Goal: Task Accomplishment & Management: Use online tool/utility

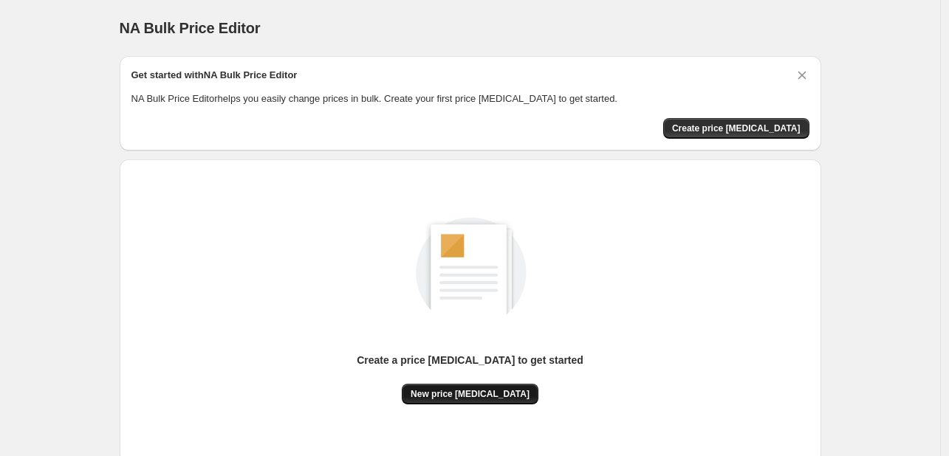
click at [464, 390] on span "New price change job" at bounding box center [470, 394] width 119 height 12
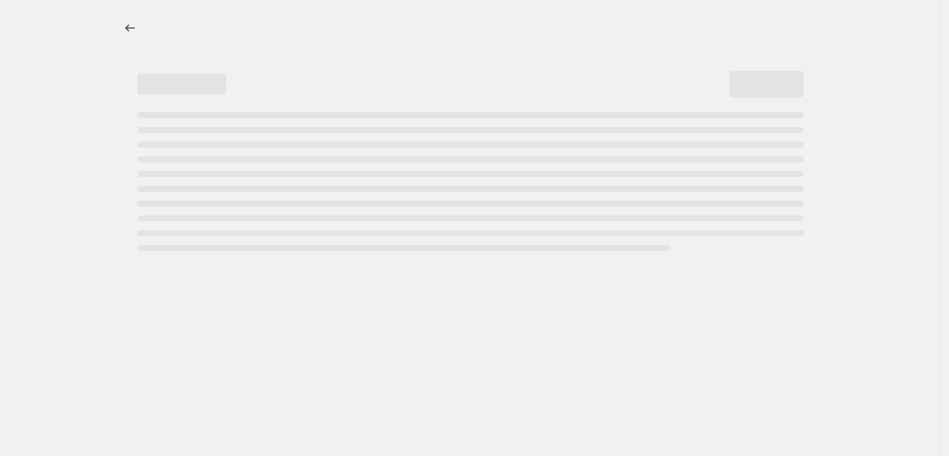
select select "percentage"
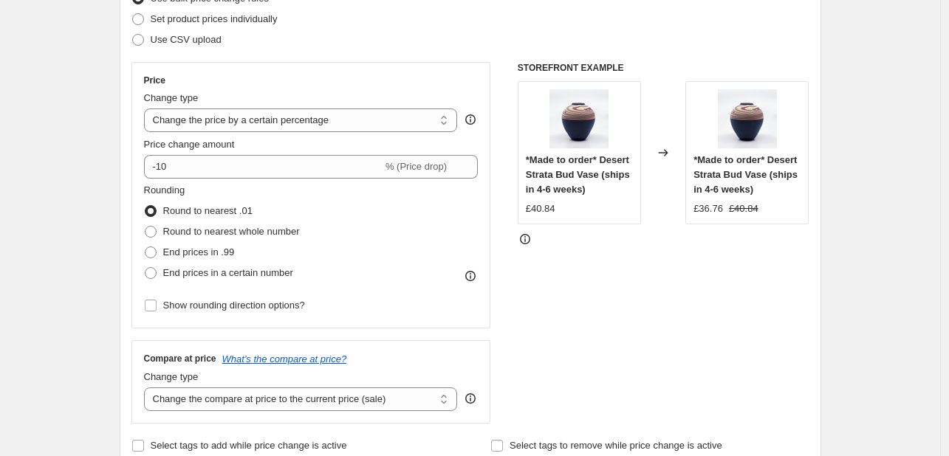
scroll to position [222, 0]
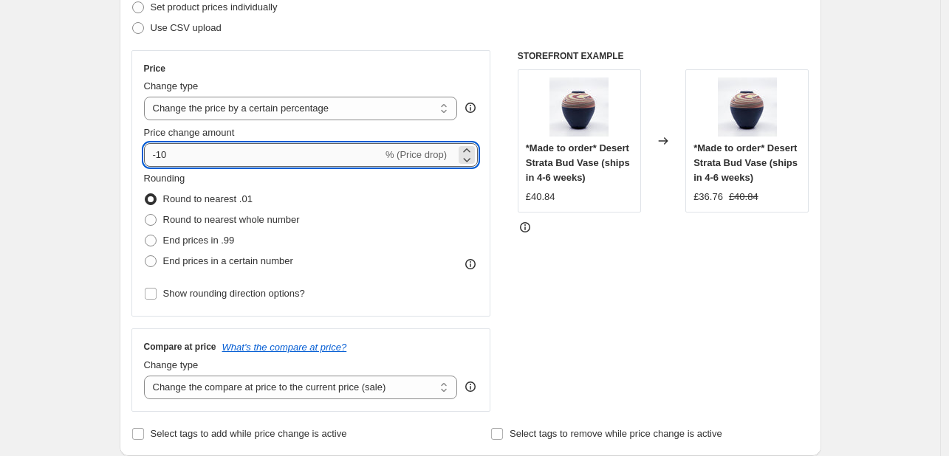
drag, startPoint x: 170, startPoint y: 156, endPoint x: 161, endPoint y: 158, distance: 9.1
click at [161, 158] on input "-10" at bounding box center [263, 155] width 238 height 24
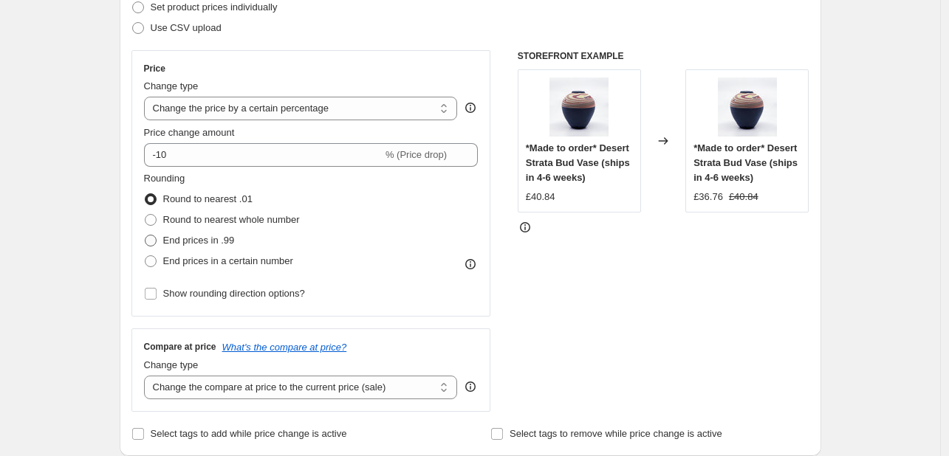
click at [153, 240] on span at bounding box center [151, 241] width 12 height 12
click at [145, 236] on input "End prices in .99" at bounding box center [145, 235] width 1 height 1
radio input "true"
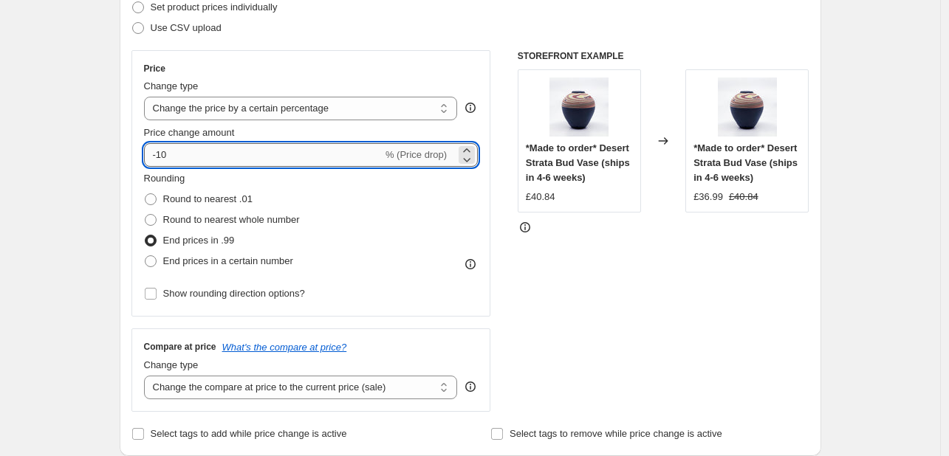
click at [167, 154] on input "-10" at bounding box center [263, 155] width 238 height 24
click at [162, 156] on input "-10" at bounding box center [263, 155] width 238 height 24
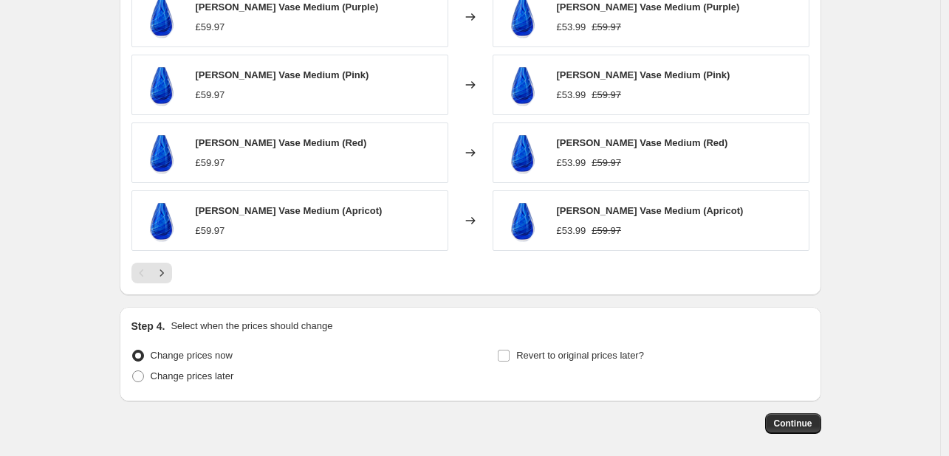
scroll to position [960, 0]
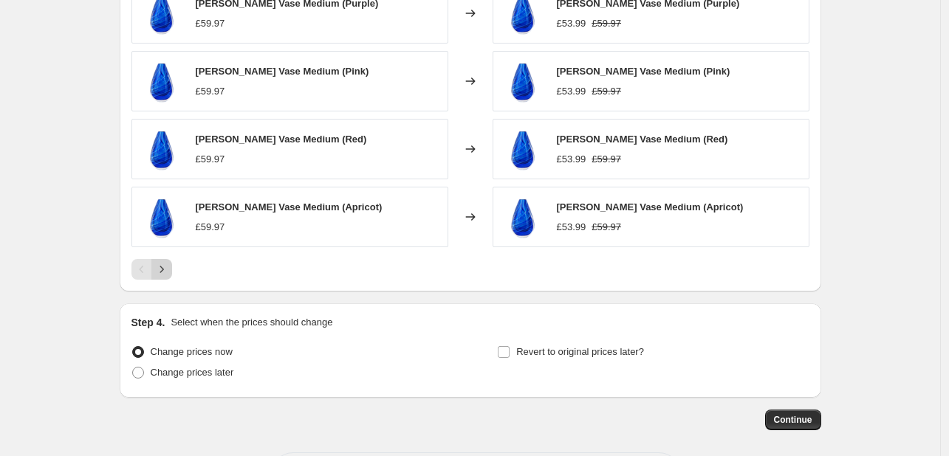
type input "-60"
click at [168, 267] on icon "Next" at bounding box center [161, 269] width 15 height 15
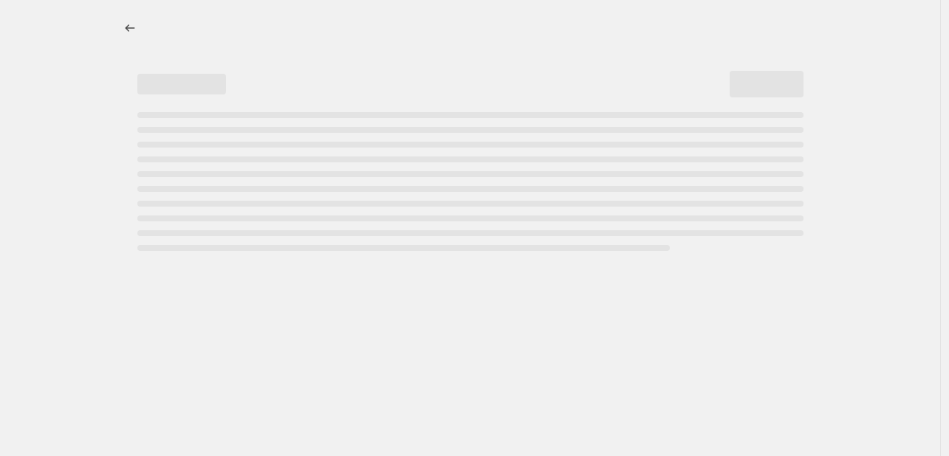
select select "percentage"
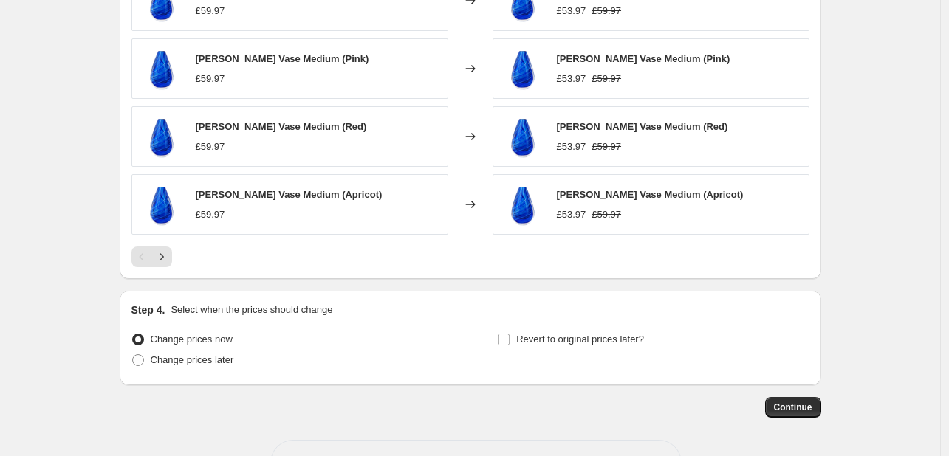
scroll to position [1023, 0]
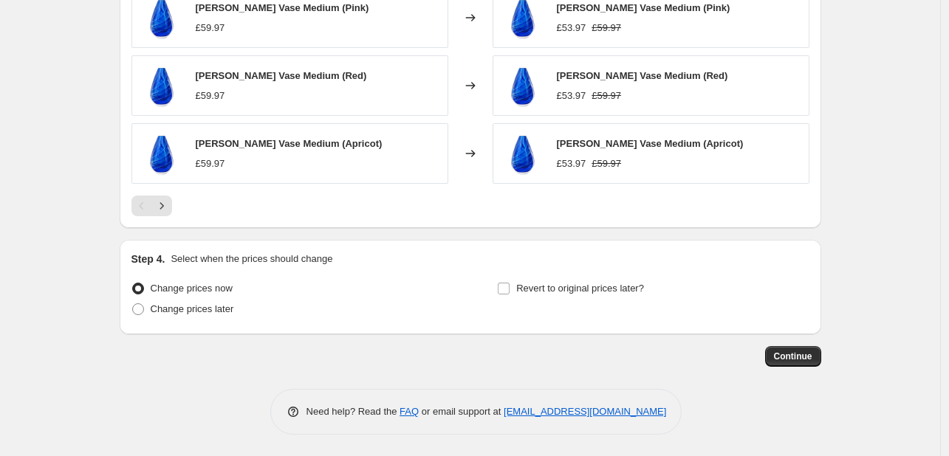
click at [177, 206] on div at bounding box center [470, 206] width 678 height 21
click at [165, 207] on icon "Next" at bounding box center [161, 206] width 15 height 15
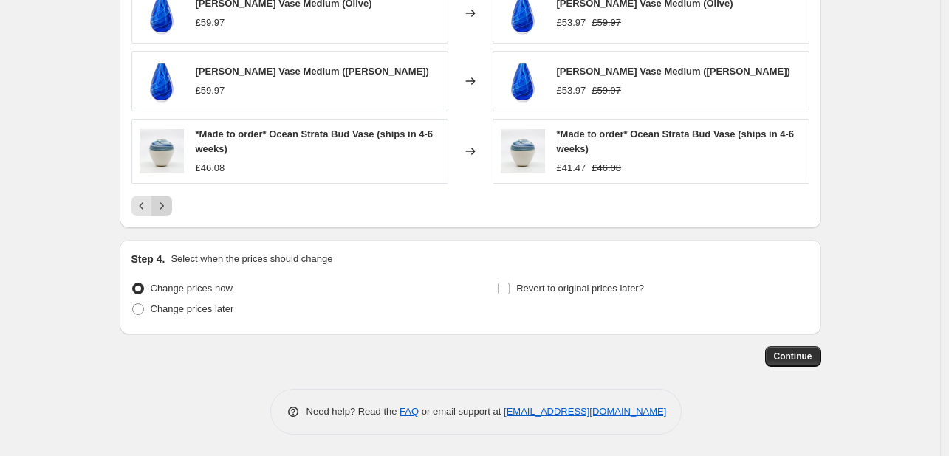
click at [165, 206] on icon "Next" at bounding box center [161, 206] width 15 height 15
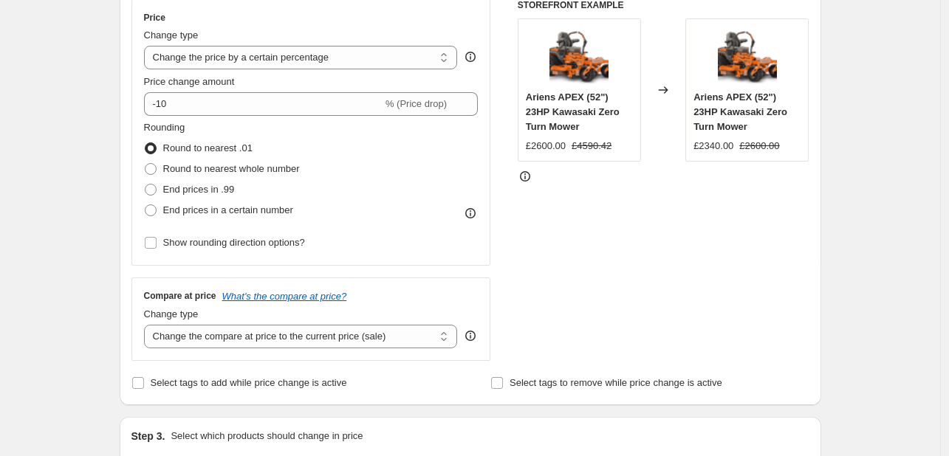
scroll to position [211, 0]
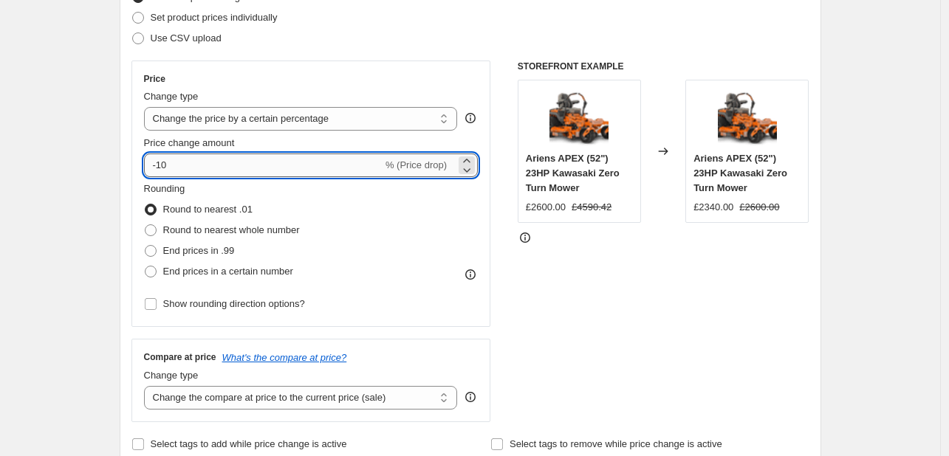
drag, startPoint x: 180, startPoint y: 166, endPoint x: 165, endPoint y: 166, distance: 14.8
click at [164, 166] on input "-10" at bounding box center [263, 166] width 238 height 24
type input "-1"
type input "-60"
drag, startPoint x: 157, startPoint y: 245, endPoint x: 481, endPoint y: 261, distance: 325.3
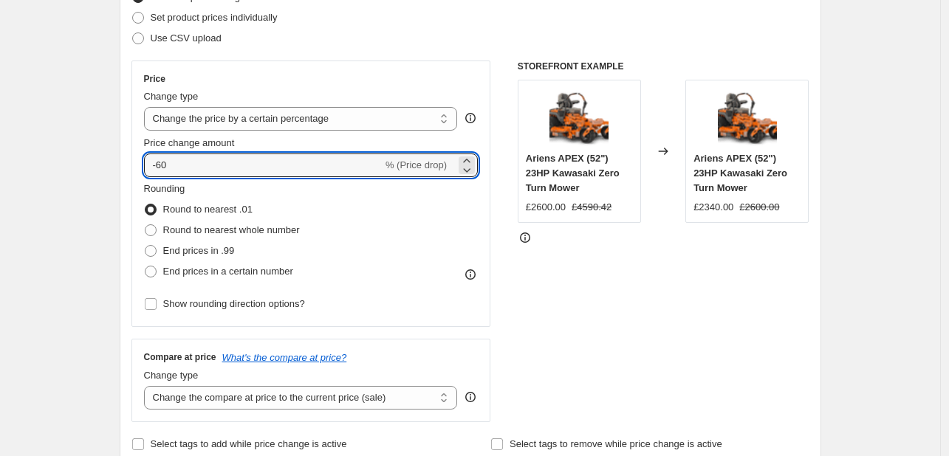
click at [157, 247] on span at bounding box center [151, 251] width 12 height 12
click at [145, 246] on input "End prices in .99" at bounding box center [145, 245] width 1 height 1
radio input "true"
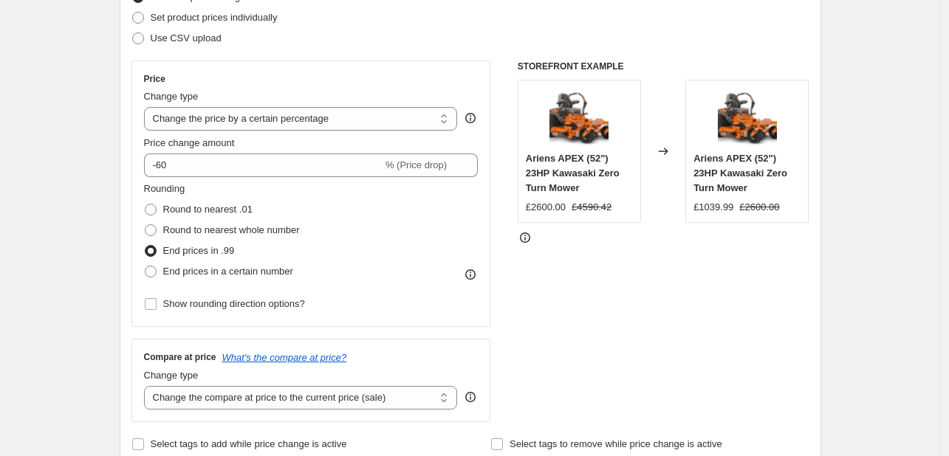
click at [604, 276] on div "STOREFRONT EXAMPLE Ariens APEX (52") 23HP Kawasaki Zero Turn Mower £2600.00 £45…" at bounding box center [664, 242] width 292 height 362
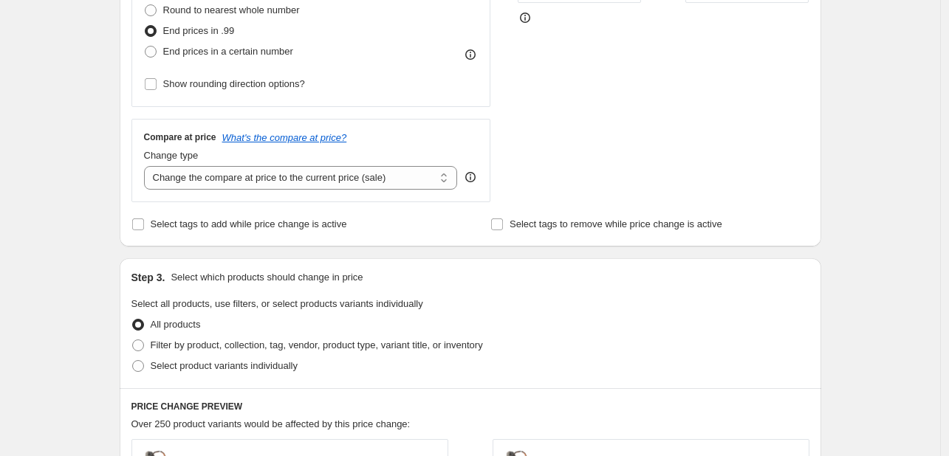
scroll to position [433, 0]
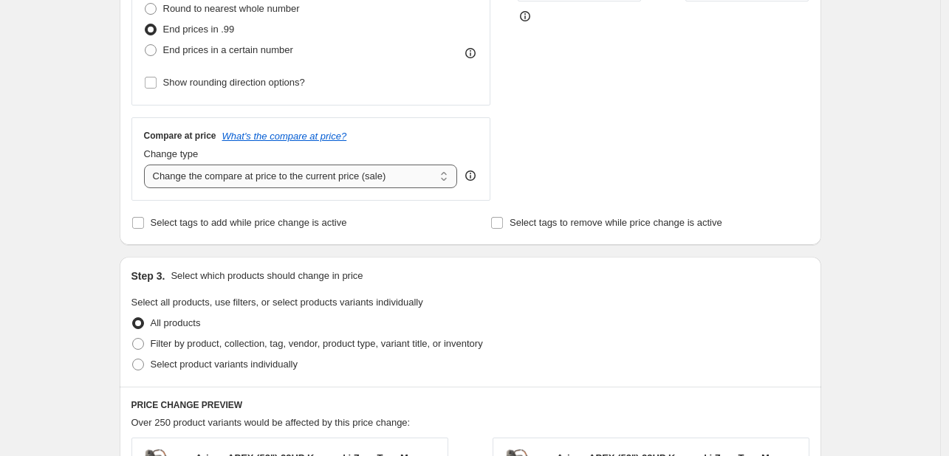
click at [346, 184] on select "Change the compare at price to the current price (sale) Change the compare at p…" at bounding box center [301, 177] width 314 height 24
click at [147, 165] on select "Change the compare at price to the current price (sale) Change the compare at p…" at bounding box center [301, 177] width 314 height 24
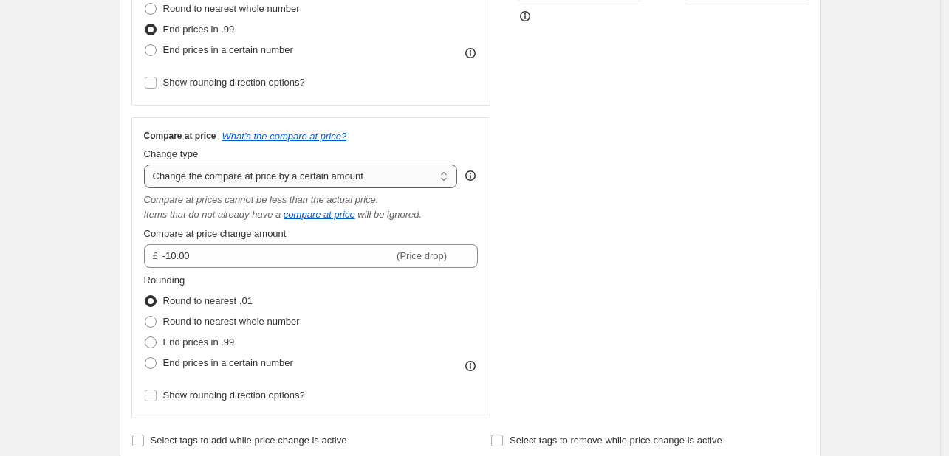
click at [290, 181] on select "Change the compare at price to the current price (sale) Change the compare at p…" at bounding box center [301, 177] width 314 height 24
click at [286, 179] on select "Change the compare at price to the current price (sale) Change the compare at p…" at bounding box center [301, 177] width 314 height 24
drag, startPoint x: 289, startPoint y: 182, endPoint x: 295, endPoint y: 177, distance: 7.8
click at [289, 182] on select "Change the compare at price to the current price (sale) Change the compare at p…" at bounding box center [301, 177] width 314 height 24
select select "ep"
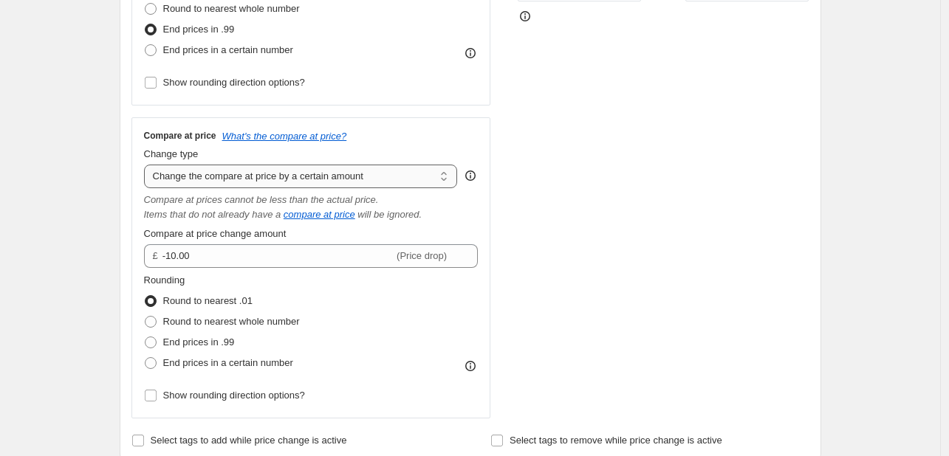
click at [147, 165] on select "Change the compare at price to the current price (sale) Change the compare at p…" at bounding box center [301, 177] width 314 height 24
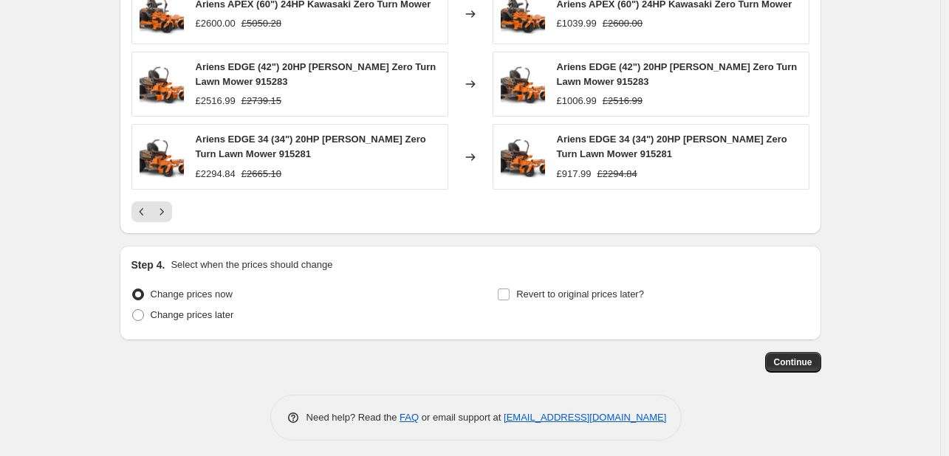
scroll to position [1028, 0]
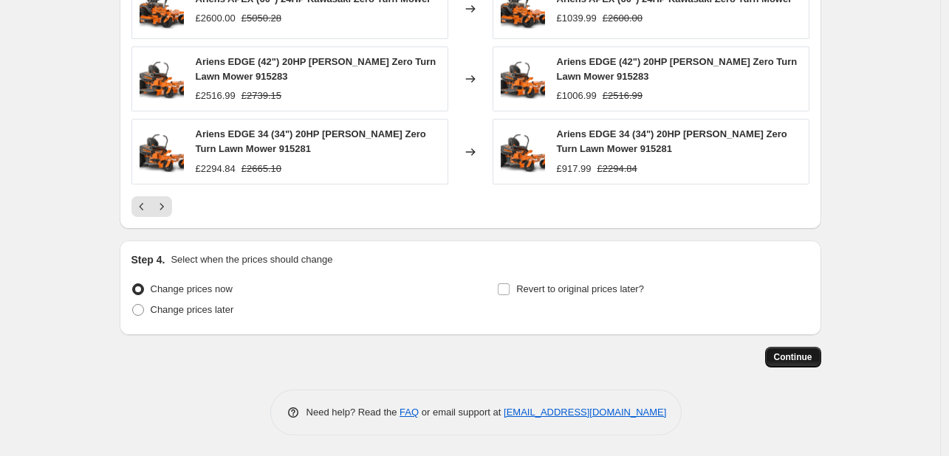
click at [799, 357] on span "Continue" at bounding box center [793, 357] width 38 height 12
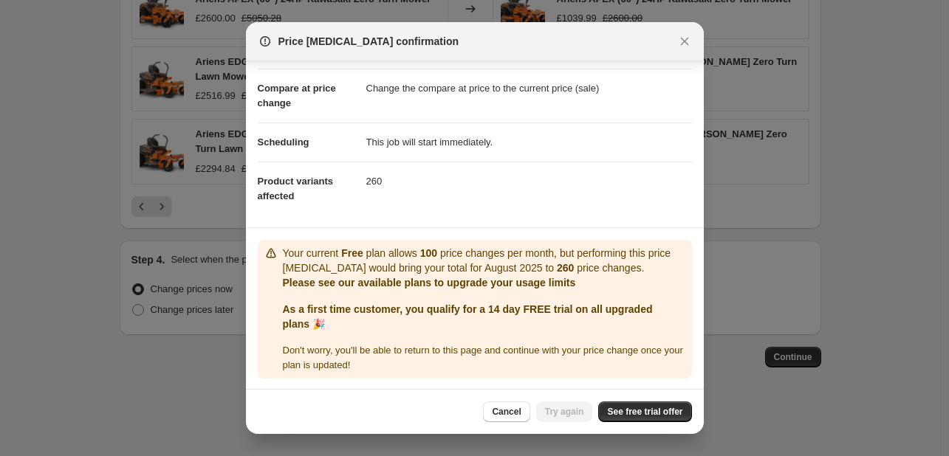
scroll to position [58, 0]
click at [646, 416] on span "See free trial offer" at bounding box center [644, 412] width 75 height 12
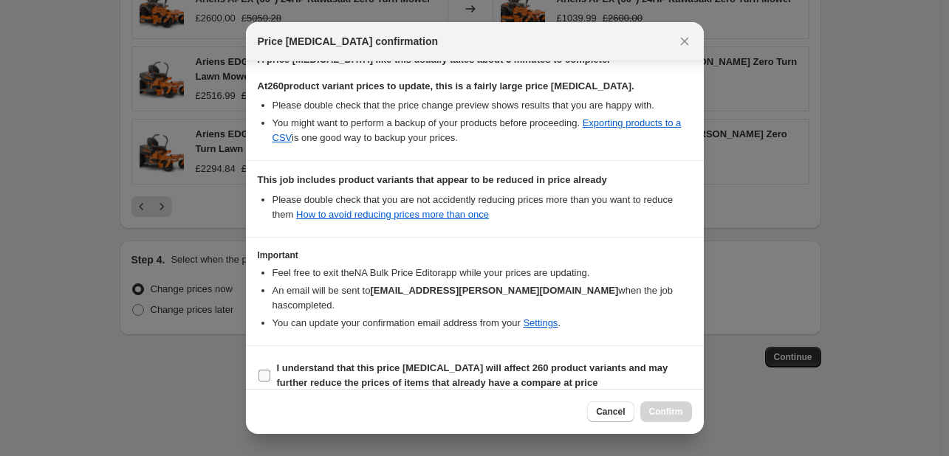
scroll to position [245, 0]
drag, startPoint x: 259, startPoint y: 357, endPoint x: 269, endPoint y: 357, distance: 9.6
click at [259, 370] on input "I understand that this price change job will affect 260 product variants and ma…" at bounding box center [264, 376] width 12 height 12
checkbox input "true"
click at [672, 406] on span "Confirm" at bounding box center [666, 412] width 34 height 12
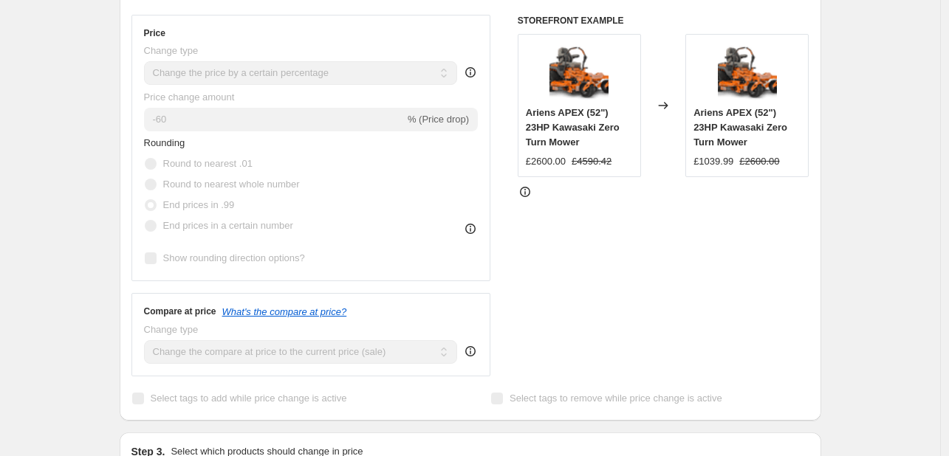
scroll to position [402, 0]
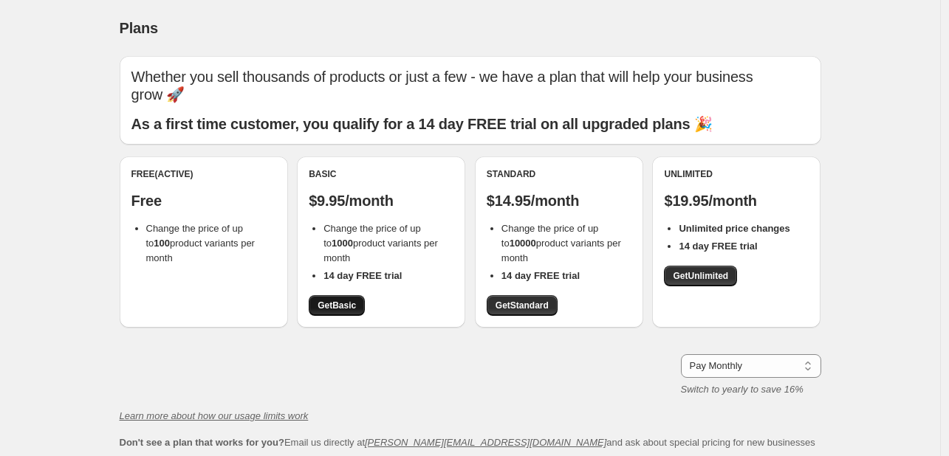
click at [329, 304] on span "Get Basic" at bounding box center [336, 306] width 38 height 12
click at [347, 312] on link "Get Basic" at bounding box center [337, 305] width 56 height 21
